Goal: Information Seeking & Learning: Learn about a topic

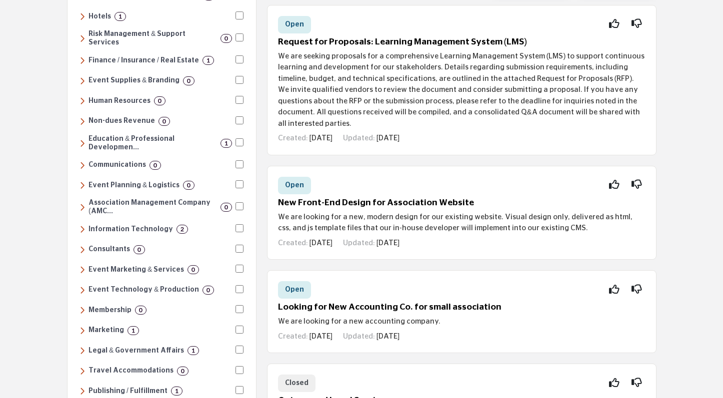
scroll to position [163, 0]
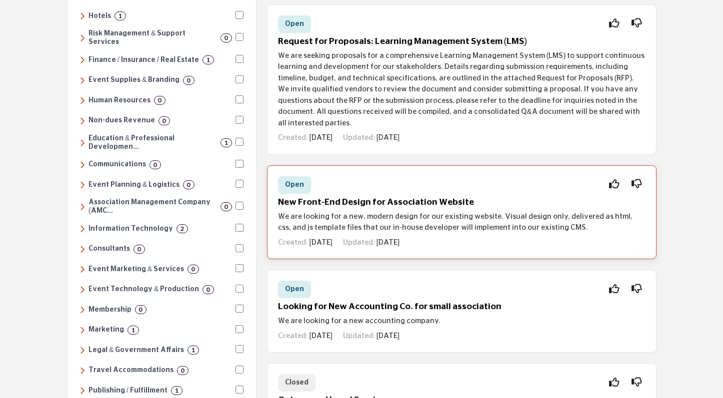
click at [403, 197] on h5 "New Front-End Design for Association Website" at bounding box center [461, 202] width 367 height 10
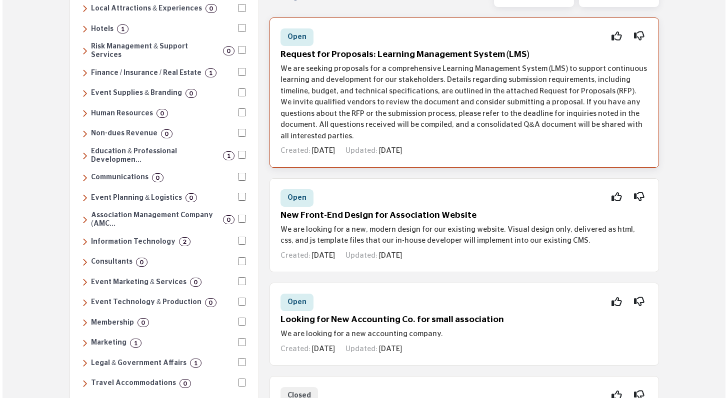
scroll to position [148, 0]
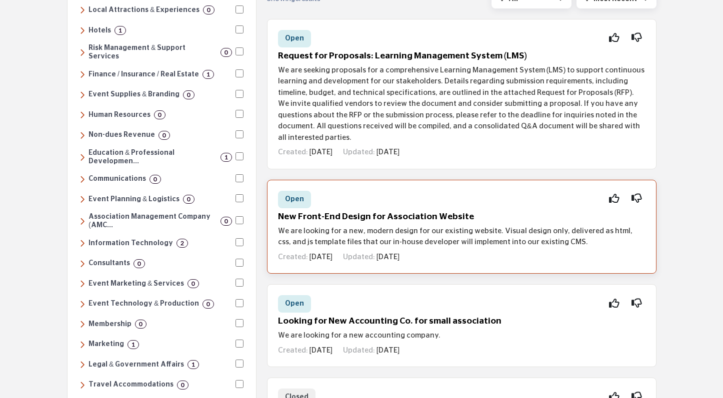
click at [392, 211] on div "Open Interested Not Interested New Front-End Design for Association Website We …" at bounding box center [461, 227] width 389 height 94
click at [315, 196] on div "Open Interested Not Interested" at bounding box center [461, 199] width 367 height 17
click at [619, 248] on div "Created: 3w ago Updated: 3w ago" at bounding box center [461, 255] width 367 height 15
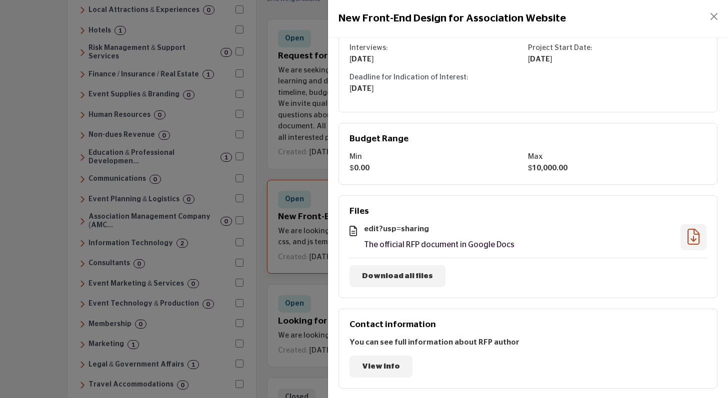
scroll to position [269, 0]
click at [693, 235] on icon at bounding box center [693, 235] width 12 height 0
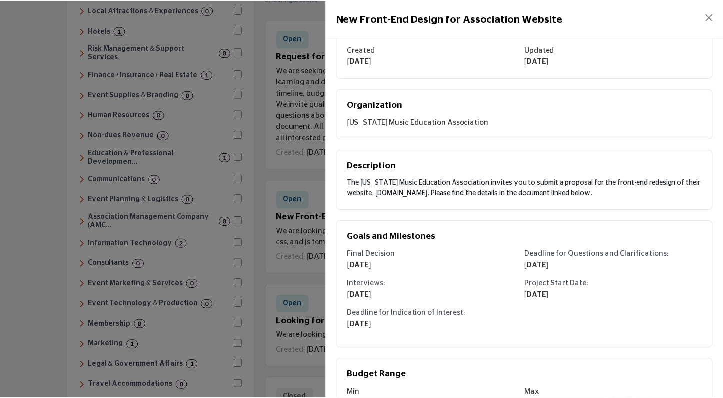
scroll to position [0, 0]
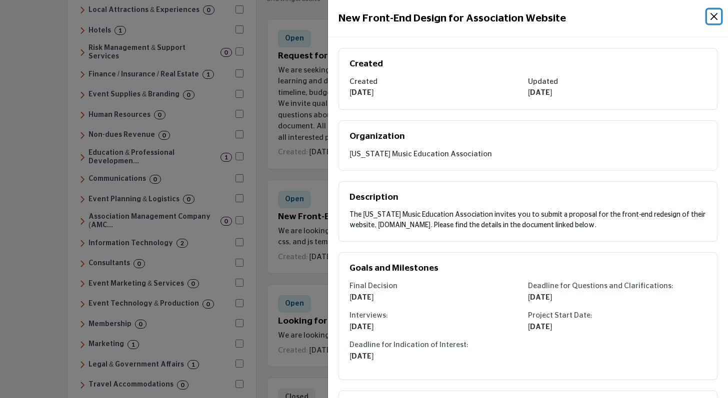
click at [714, 17] on button "Close" at bounding box center [714, 16] width 14 height 14
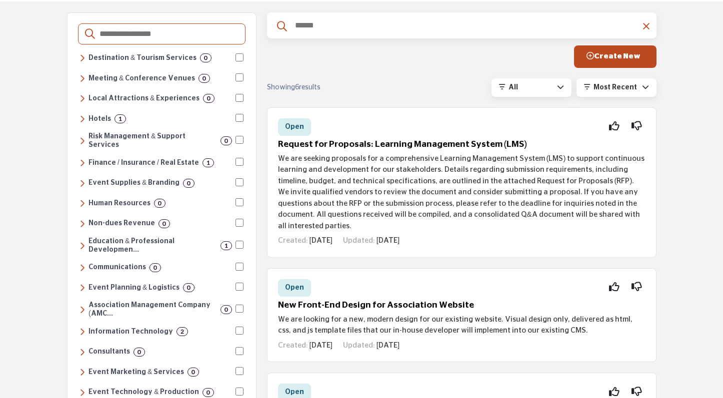
scroll to position [56, 0]
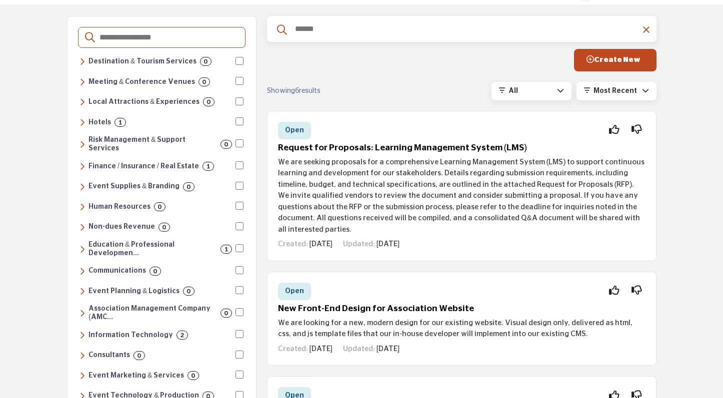
click at [82, 119] on icon at bounding box center [81, 122] width 5 height 9
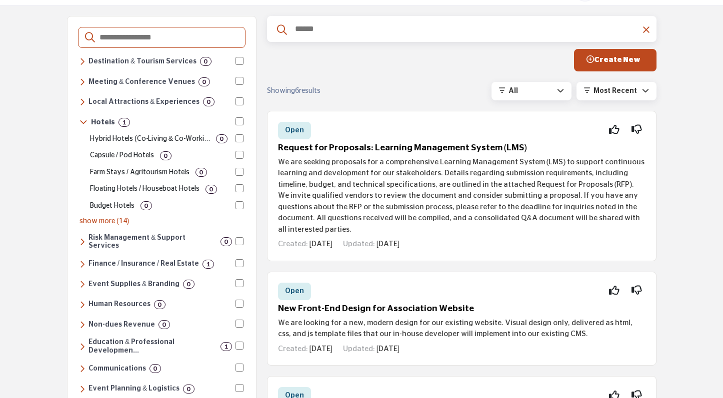
click at [82, 119] on icon at bounding box center [83, 122] width 8 height 9
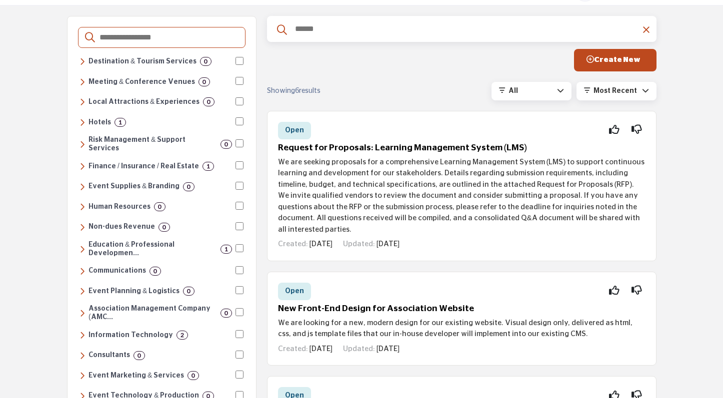
click at [98, 120] on h6 "Hotels" at bounding box center [99, 122] width 22 height 8
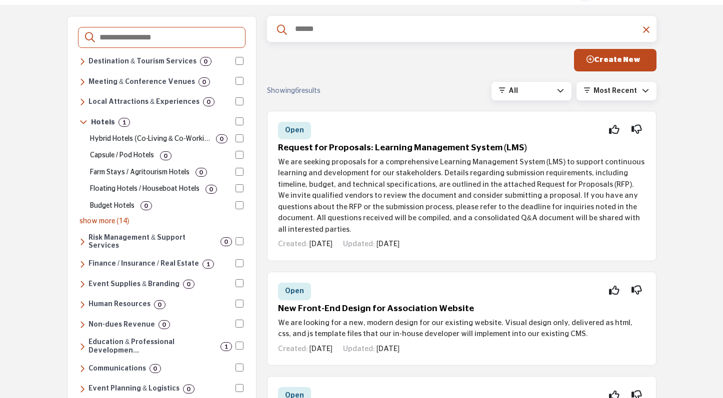
click at [110, 220] on p "show more (14)" at bounding box center [161, 221] width 164 height 10
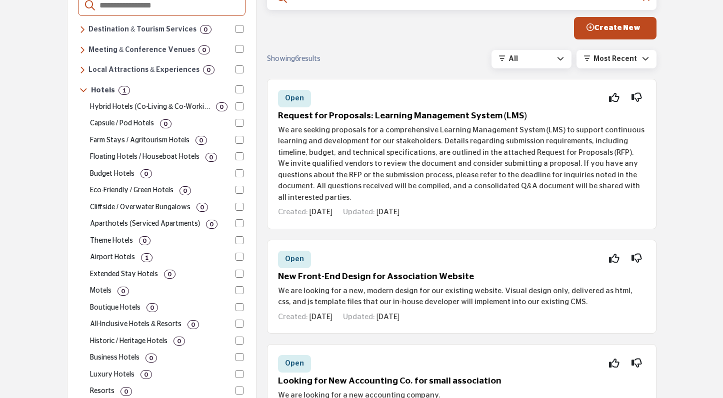
scroll to position [91, 0]
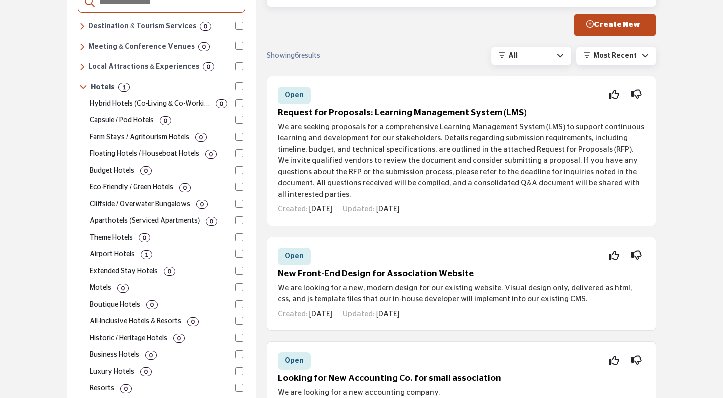
click at [113, 250] on p "Airport Hotels" at bounding box center [112, 254] width 45 height 10
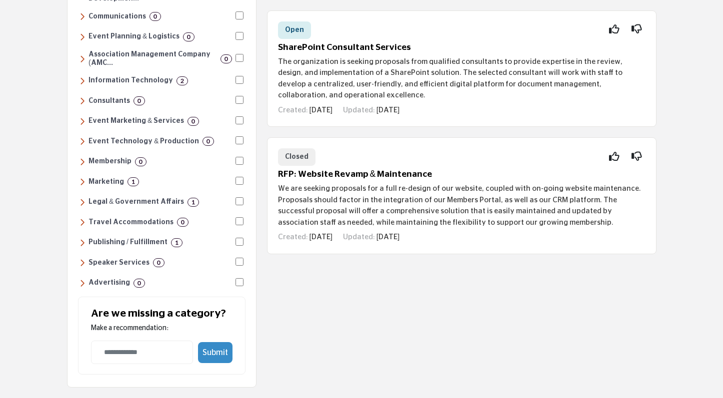
scroll to position [644, 0]
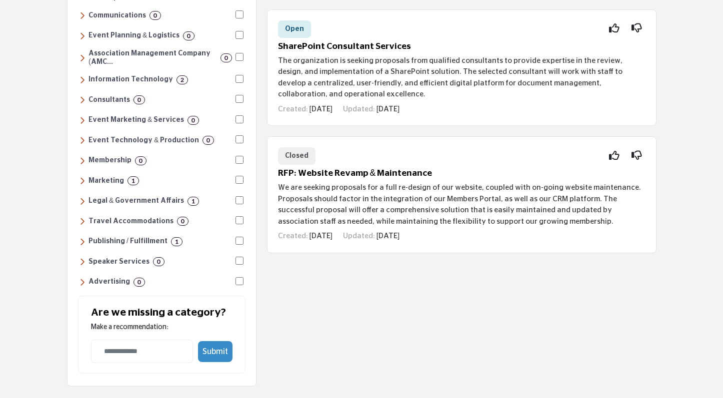
click at [80, 237] on icon at bounding box center [81, 241] width 5 height 9
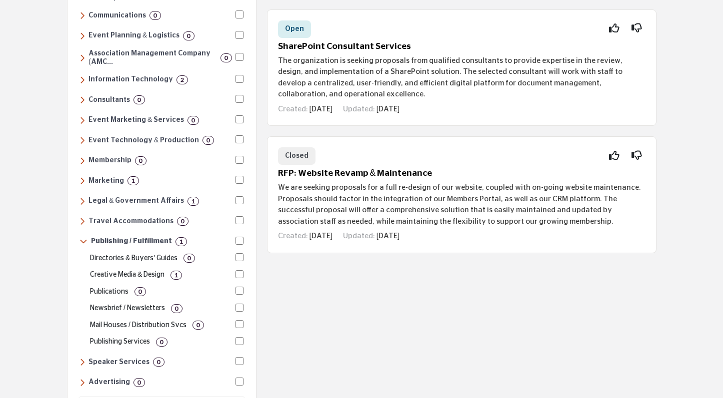
click at [127, 270] on p "Creative Media & Design" at bounding box center [127, 275] width 74 height 10
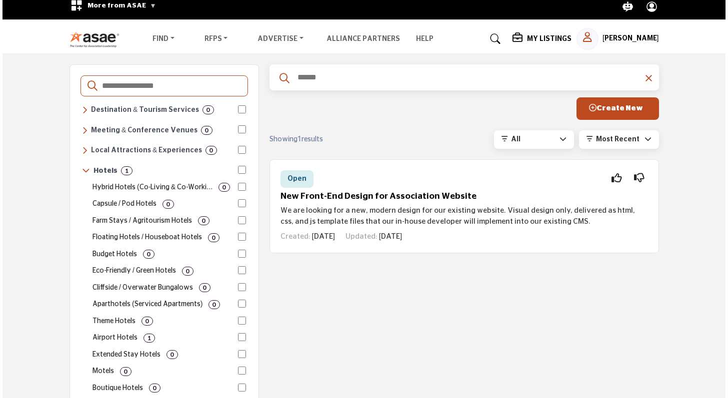
scroll to position [0, 0]
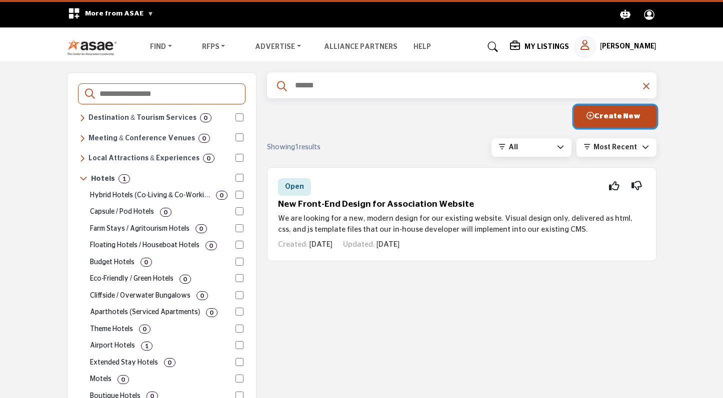
click at [608, 121] on button "Create New" at bounding box center [615, 116] width 82 height 22
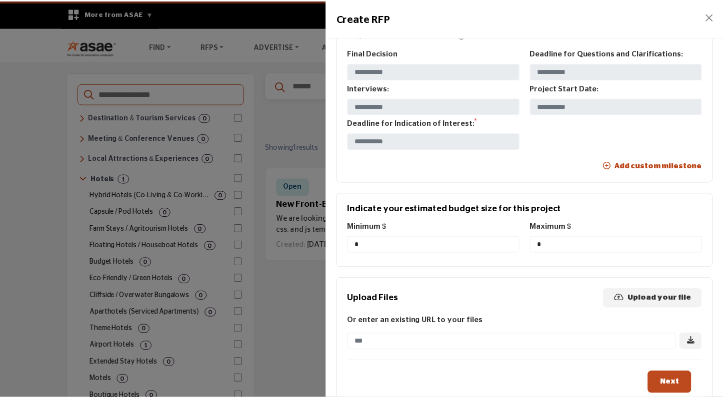
scroll to position [616, 0]
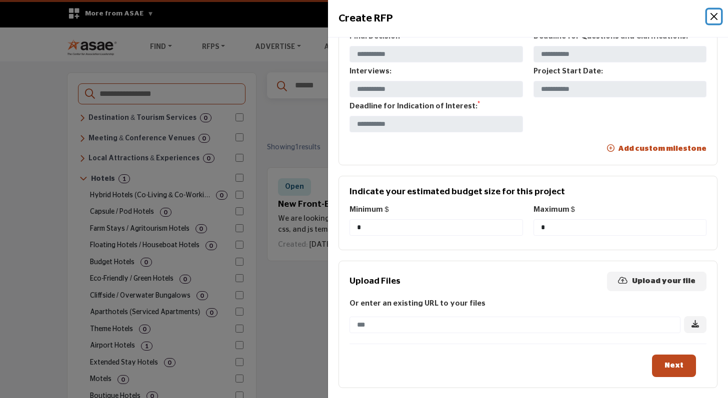
click at [718, 14] on button "Close" at bounding box center [714, 16] width 14 height 14
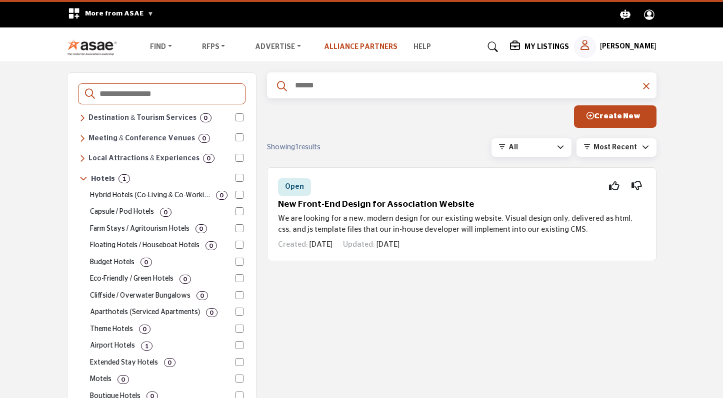
click at [346, 47] on link "Alliance Partners" at bounding box center [360, 46] width 73 height 7
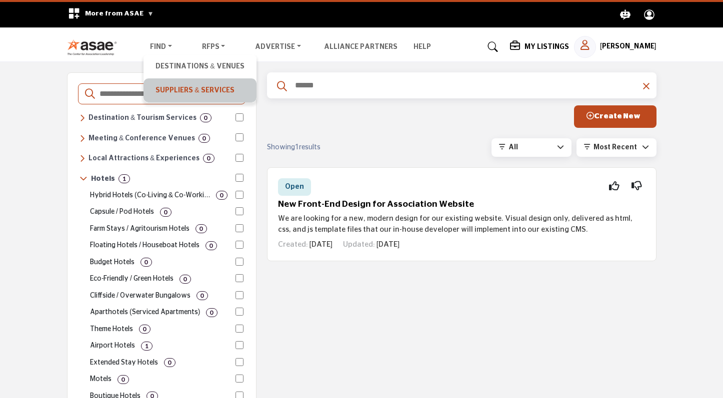
click at [177, 89] on link "Suppliers & Services" at bounding box center [199, 90] width 102 height 14
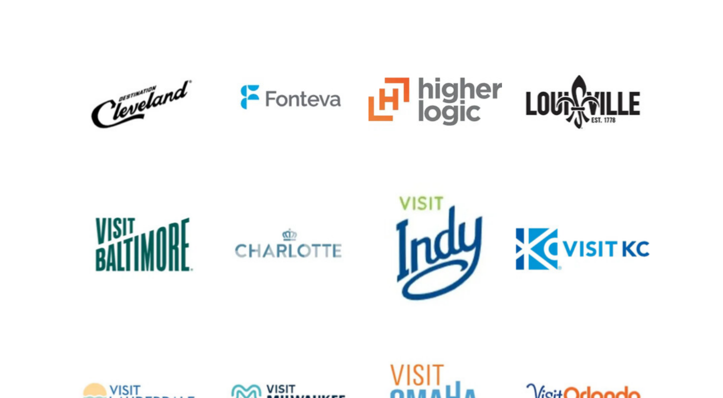
scroll to position [875, 0]
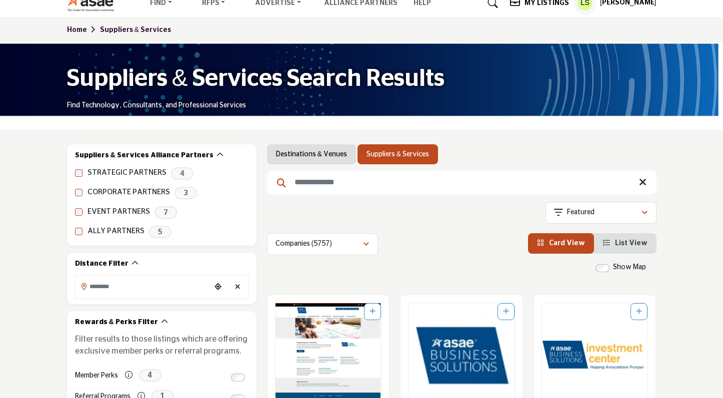
scroll to position [47, 0]
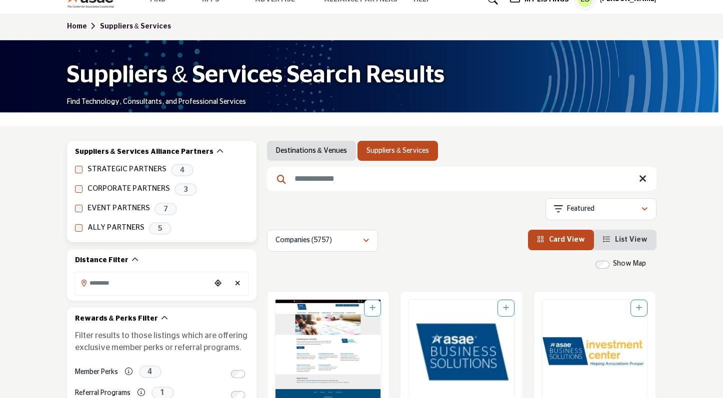
click at [122, 208] on label "EVENT PARTNERS" at bounding box center [118, 208] width 62 height 11
click at [164, 209] on span "7" at bounding box center [165, 209] width 22 height 12
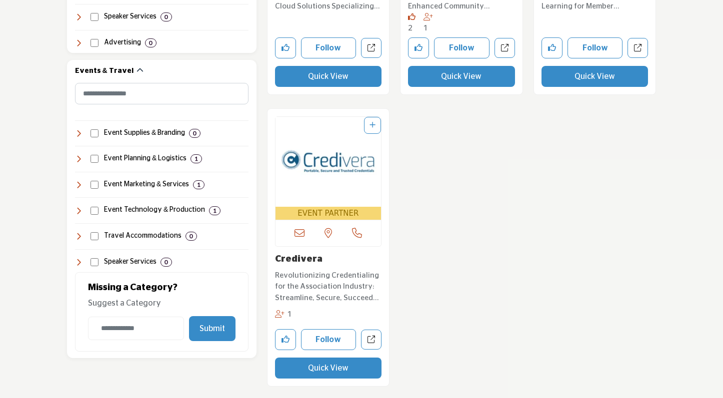
scroll to position [858, 0]
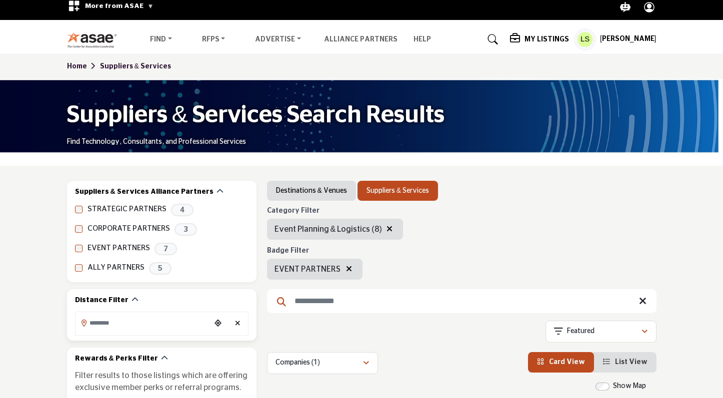
scroll to position [6, 0]
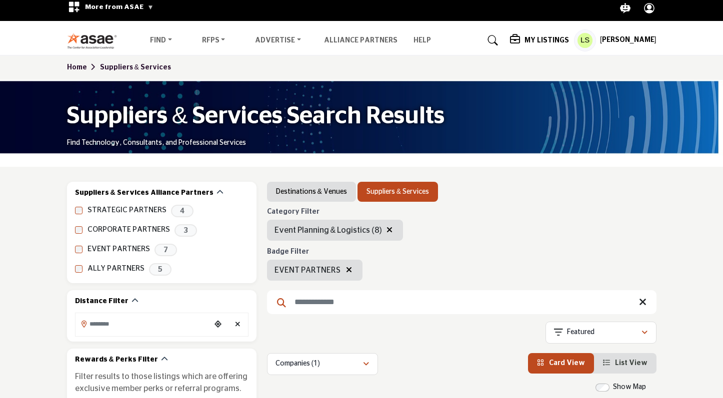
click at [524, 38] on h5 "My Listings" at bounding box center [546, 40] width 44 height 9
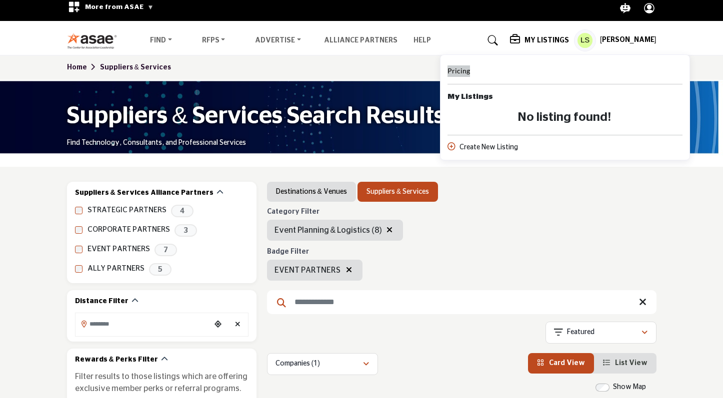
click at [448, 72] on span "Pricing" at bounding box center [458, 70] width 22 height 8
